Goal: Information Seeking & Learning: Understand process/instructions

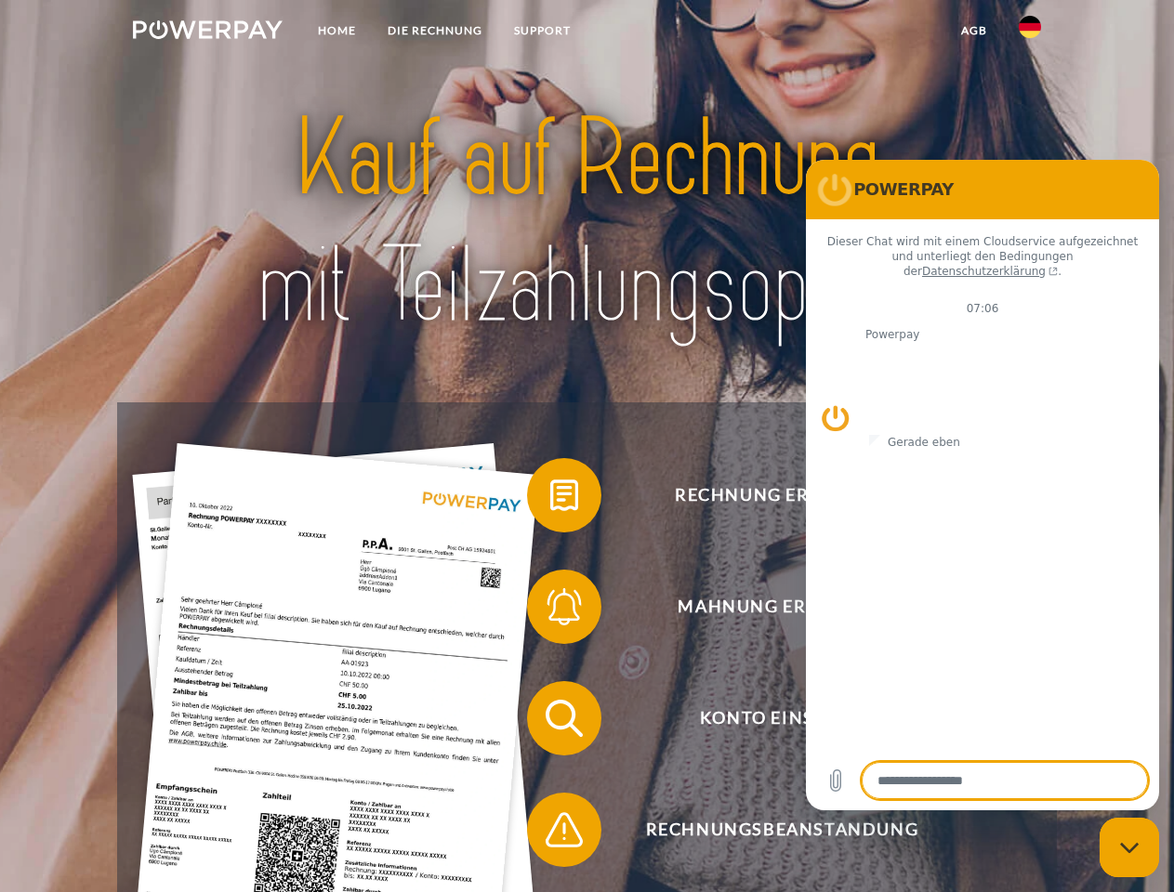
click at [207, 33] on img at bounding box center [208, 29] width 150 height 19
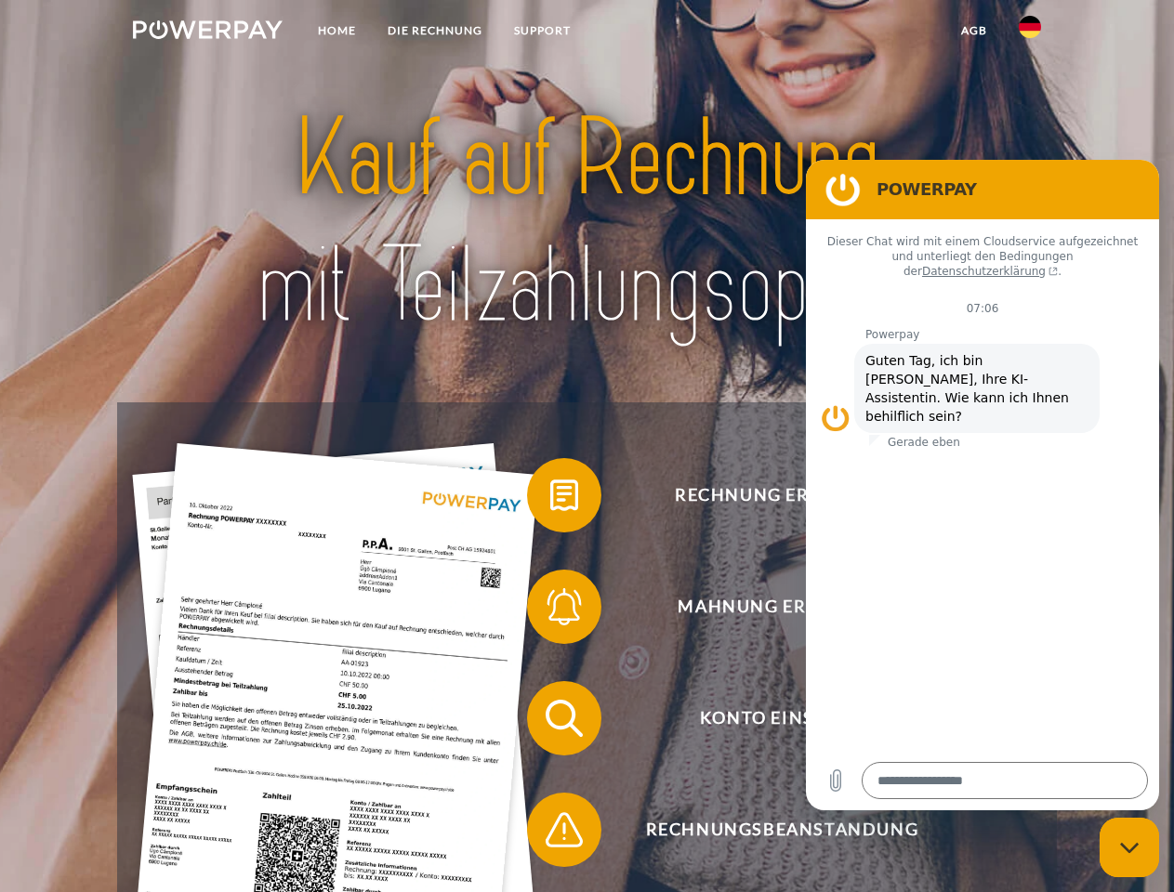
click at [1030, 33] on img at bounding box center [1030, 27] width 22 height 22
click at [973, 31] on link "agb" at bounding box center [974, 30] width 58 height 33
click at [550, 499] on span at bounding box center [536, 495] width 93 height 93
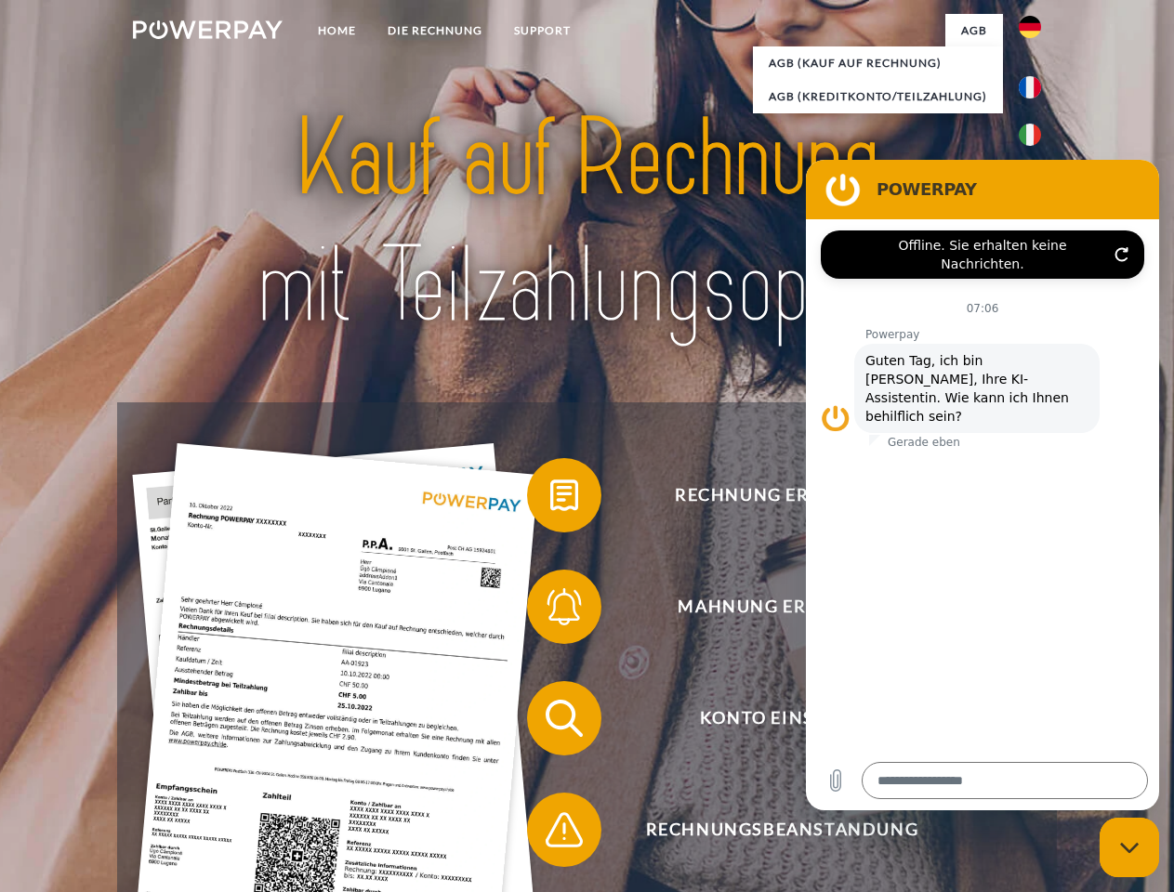
click at [550, 611] on span at bounding box center [536, 607] width 93 height 93
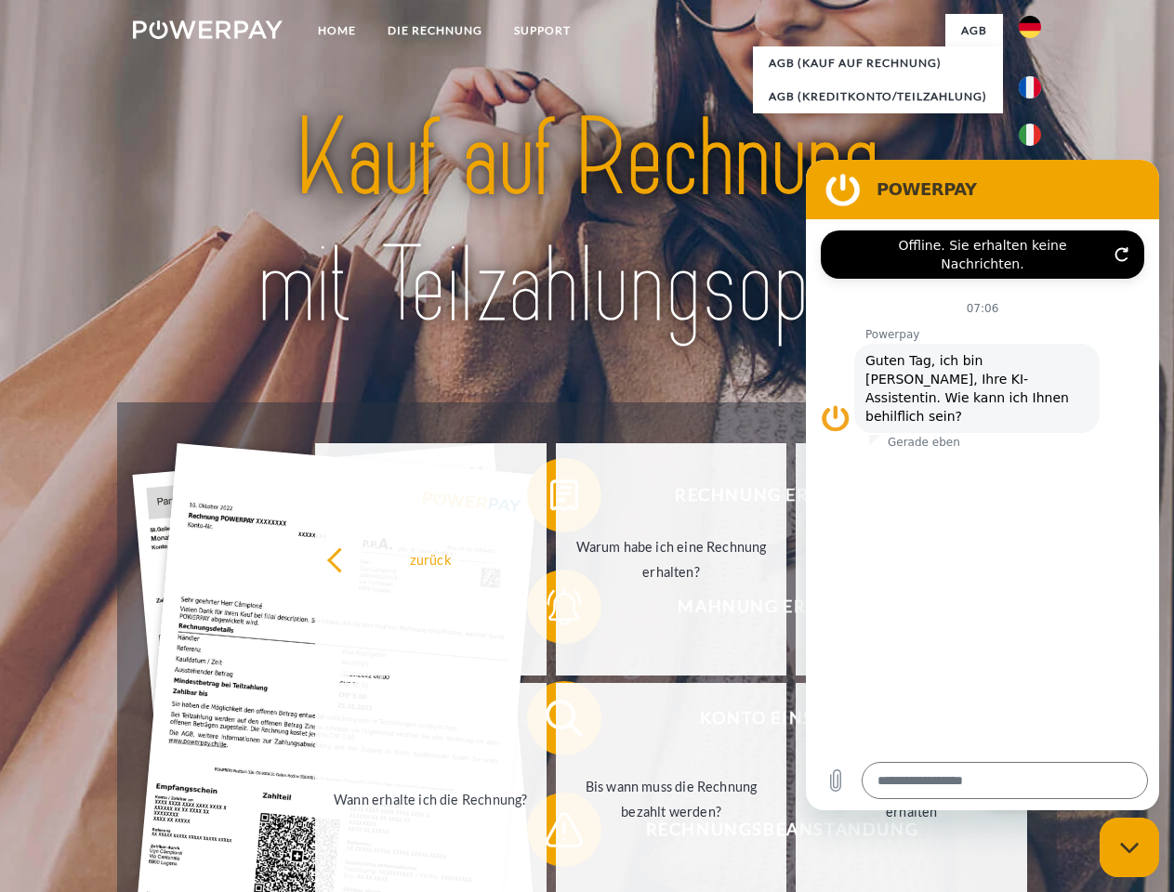
click at [556, 722] on link "Bis wann muss die Rechnung bezahlt werden?" at bounding box center [671, 799] width 231 height 232
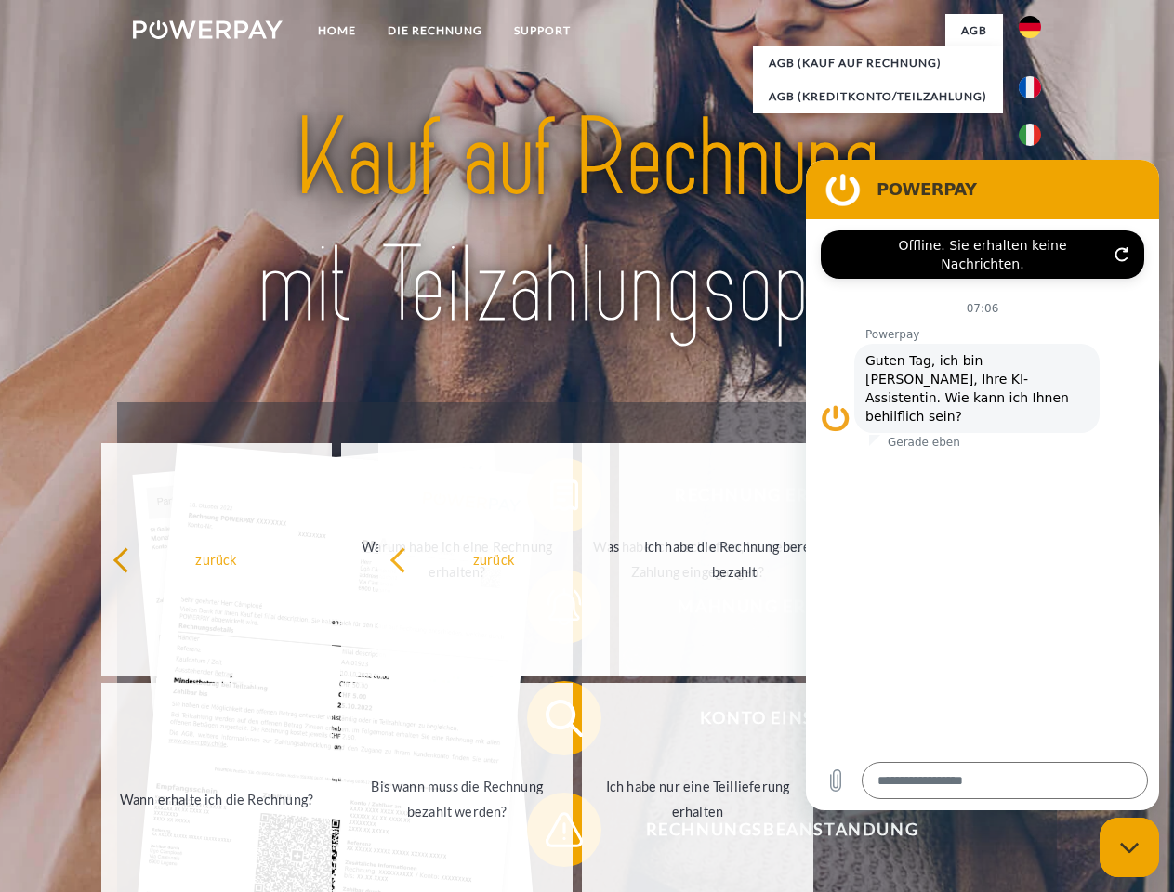
click at [550, 834] on span at bounding box center [536, 830] width 93 height 93
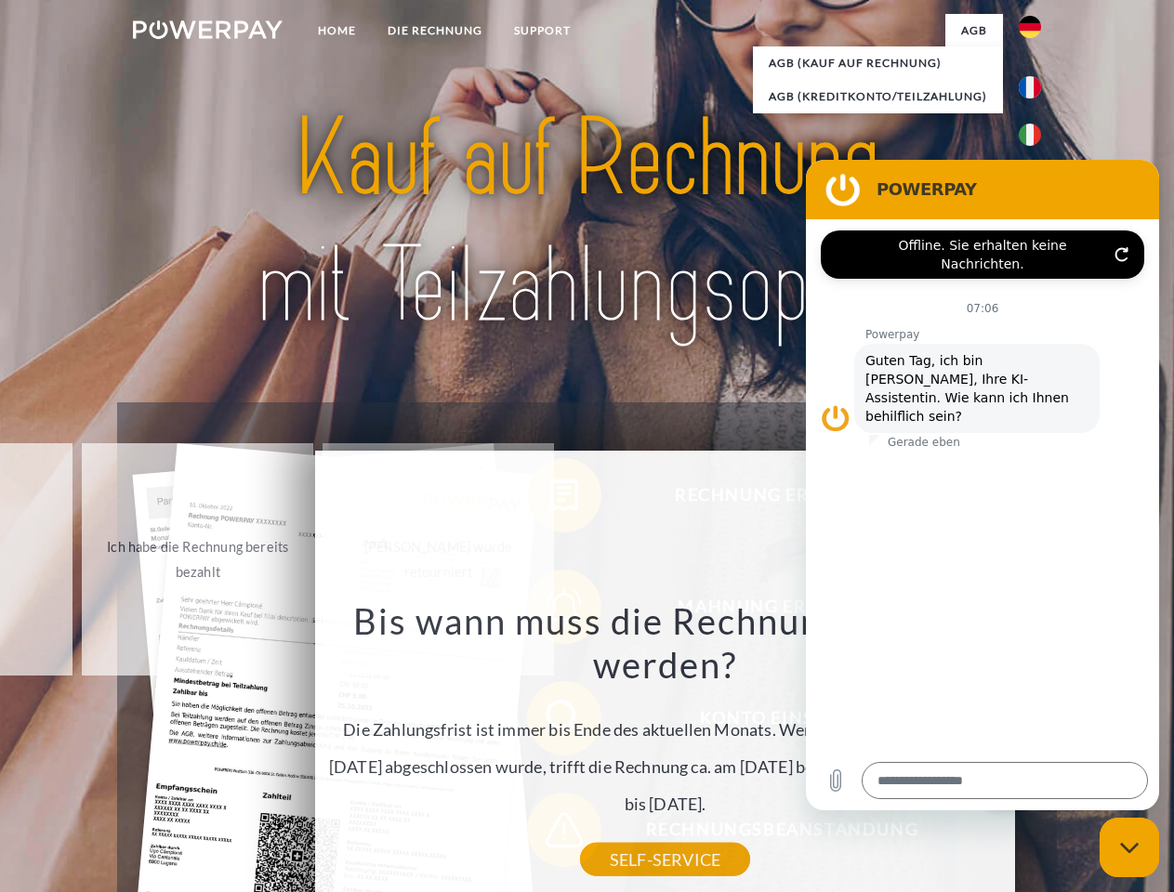
click at [1129, 848] on icon "Messaging-Fenster schließen" at bounding box center [1130, 848] width 20 height 12
type textarea "*"
